Goal: Book appointment/travel/reservation

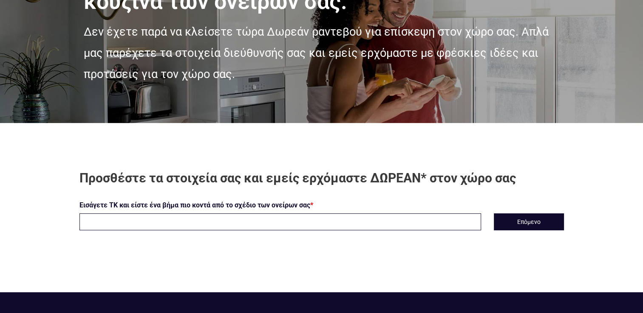
scroll to position [127, 0]
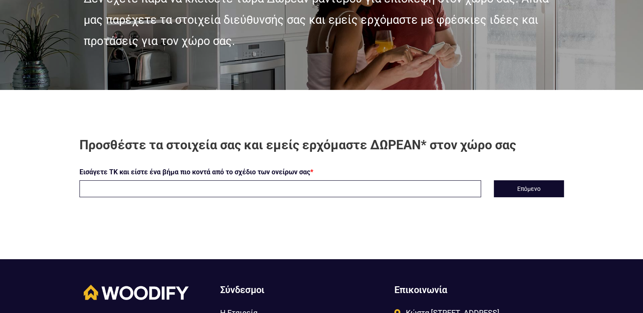
click at [398, 186] on input "text" at bounding box center [279, 189] width 401 height 17
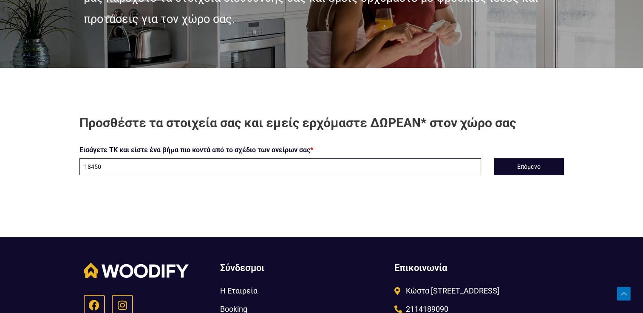
scroll to position [170, 0]
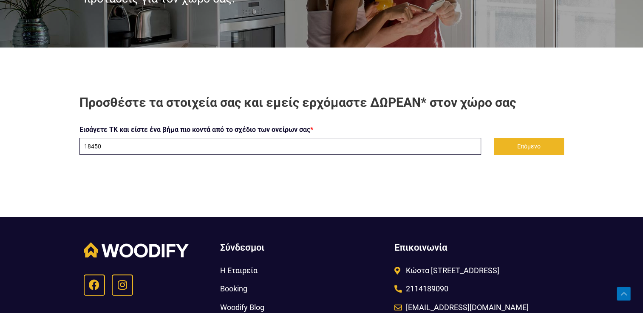
type input "18450"
click at [506, 152] on button "Επόμενο" at bounding box center [529, 146] width 70 height 17
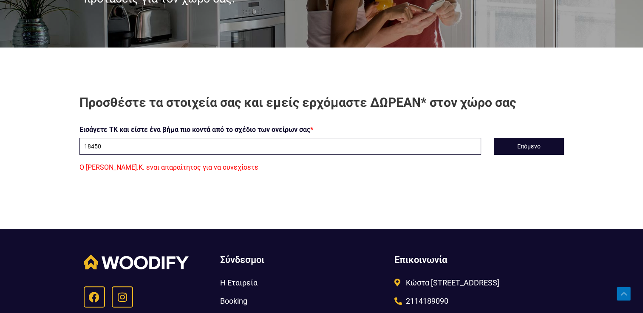
click at [276, 148] on input "18450" at bounding box center [279, 146] width 401 height 17
click at [377, 169] on div "Ο [PERSON_NAME].Κ. εναι απαραίτητος για να συνεχίσετε" at bounding box center [321, 167] width 497 height 13
click at [418, 149] on input "18450" at bounding box center [279, 146] width 401 height 17
click at [511, 147] on button "Επόμενο" at bounding box center [529, 146] width 70 height 17
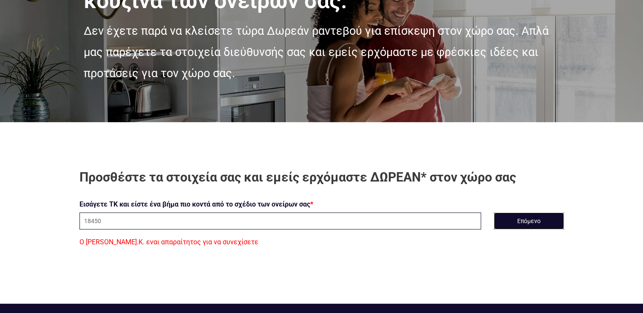
scroll to position [0, 0]
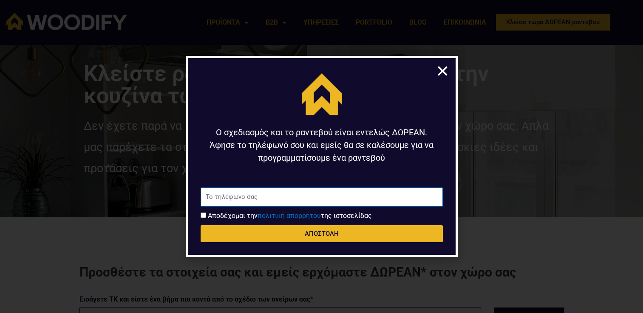
click at [396, 197] on input "Τηλέφωνο" at bounding box center [321, 198] width 242 height 20
type input "6947474734"
click at [217, 217] on label "Αποδέχομαι την πολιτική απορρήτου της ιστοσελίδας" at bounding box center [290, 216] width 164 height 8
drag, startPoint x: 217, startPoint y: 217, endPoint x: 203, endPoint y: 217, distance: 14.4
click at [203, 217] on input "Αποδοχή όρων χρήσης" at bounding box center [203, 216] width 6 height 6
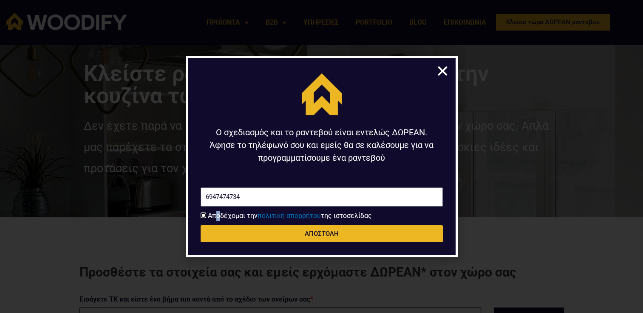
checkbox input "true"
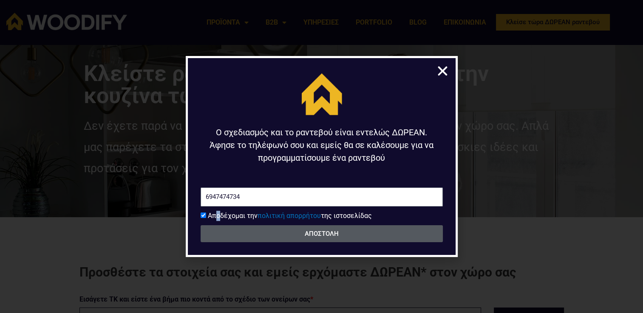
click at [214, 230] on button "ΑΠΟΣΤΟΛΗ" at bounding box center [321, 234] width 242 height 17
